Goal: Information Seeking & Learning: Find specific fact

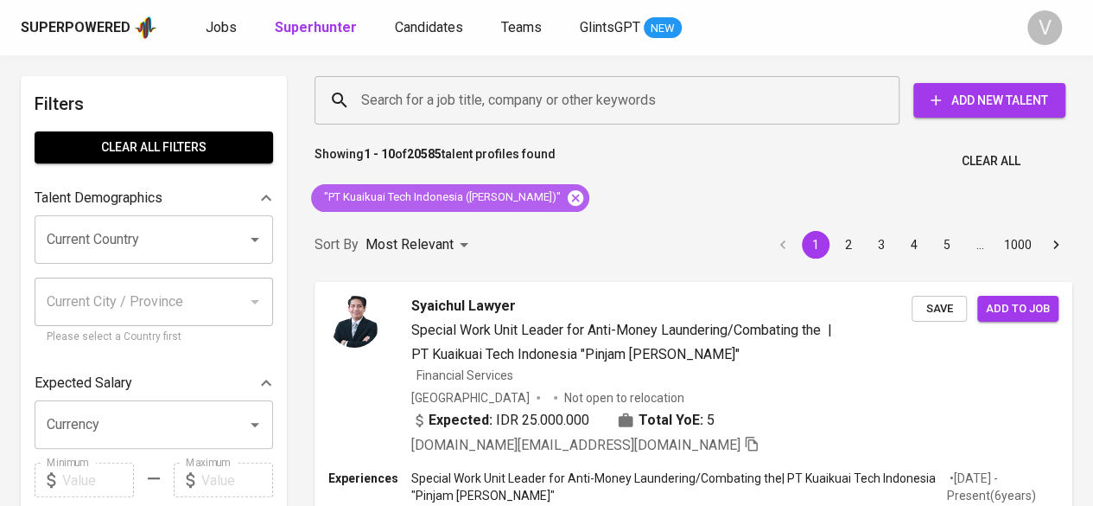
click at [566, 197] on icon at bounding box center [575, 197] width 19 height 19
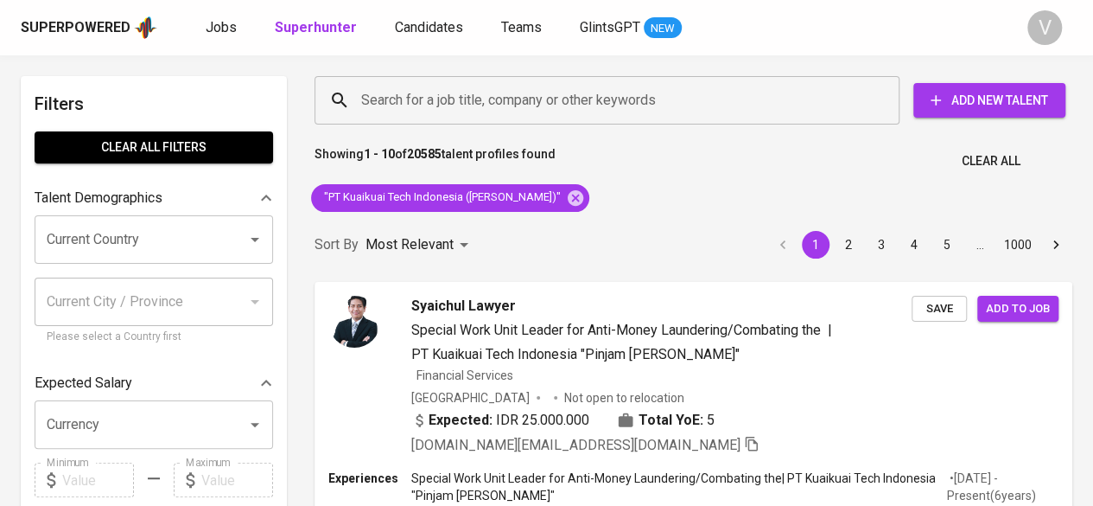
click at [443, 87] on input "Search for a job title, company or other keywords" at bounding box center [611, 100] width 509 height 33
click at [545, 219] on div "Sort By Most Relevant MOST_RELEVANT 1 2 3 4 5 … 1000" at bounding box center [693, 245] width 779 height 53
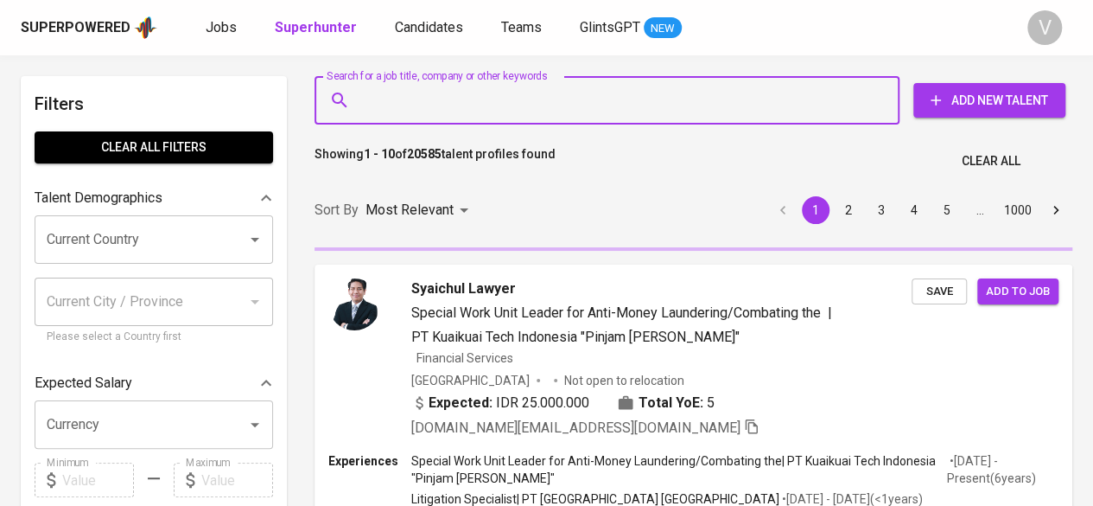
click at [462, 108] on input "Search for a job title, company or other keywords" at bounding box center [611, 100] width 509 height 33
paste input "[PERSON_NAME]"
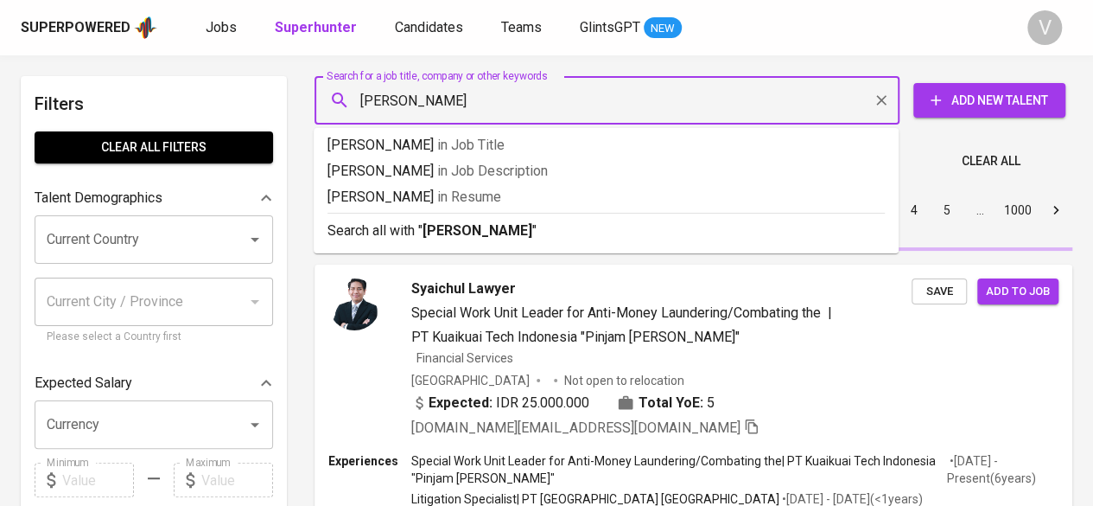
click at [366, 101] on input "[PERSON_NAME]" at bounding box center [611, 100] width 509 height 33
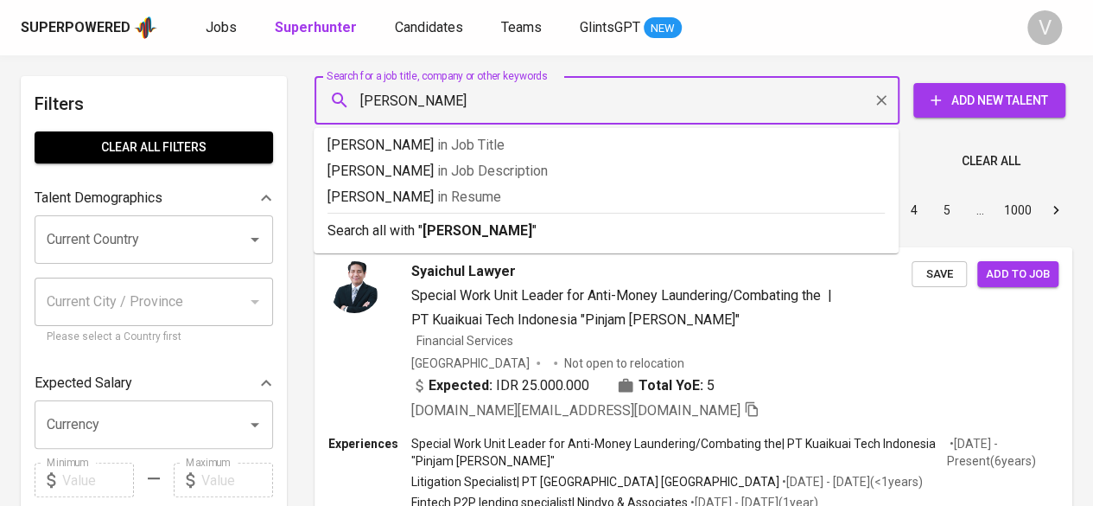
click at [362, 99] on input "[PERSON_NAME]" at bounding box center [611, 100] width 509 height 33
click at [363, 99] on input "[PERSON_NAME]" at bounding box center [611, 100] width 509 height 33
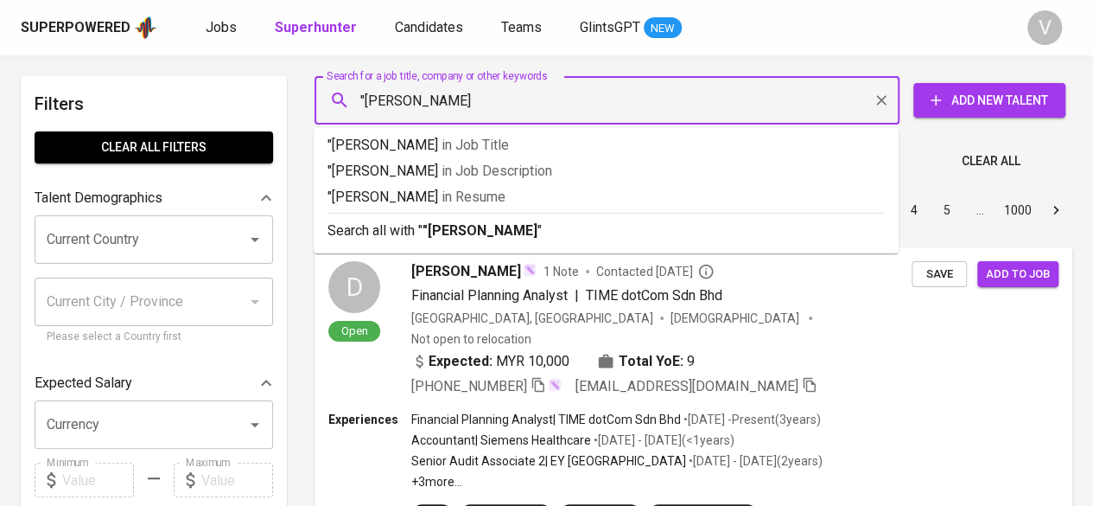
click at [510, 93] on input ""[PERSON_NAME]" at bounding box center [611, 100] width 509 height 33
type input ""[PERSON_NAME]""
